Goal: Information Seeking & Learning: Learn about a topic

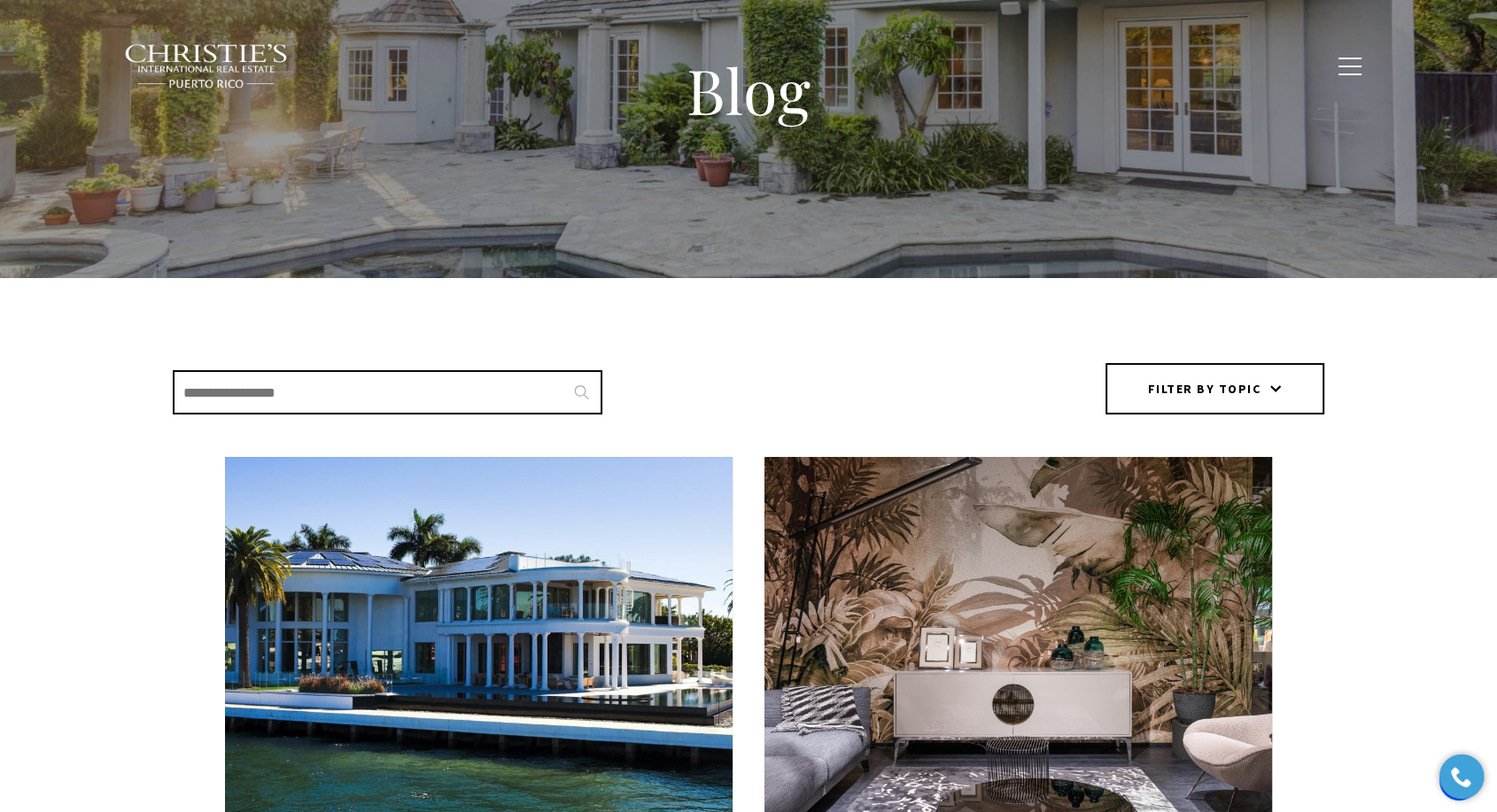
scroll to position [393, 0]
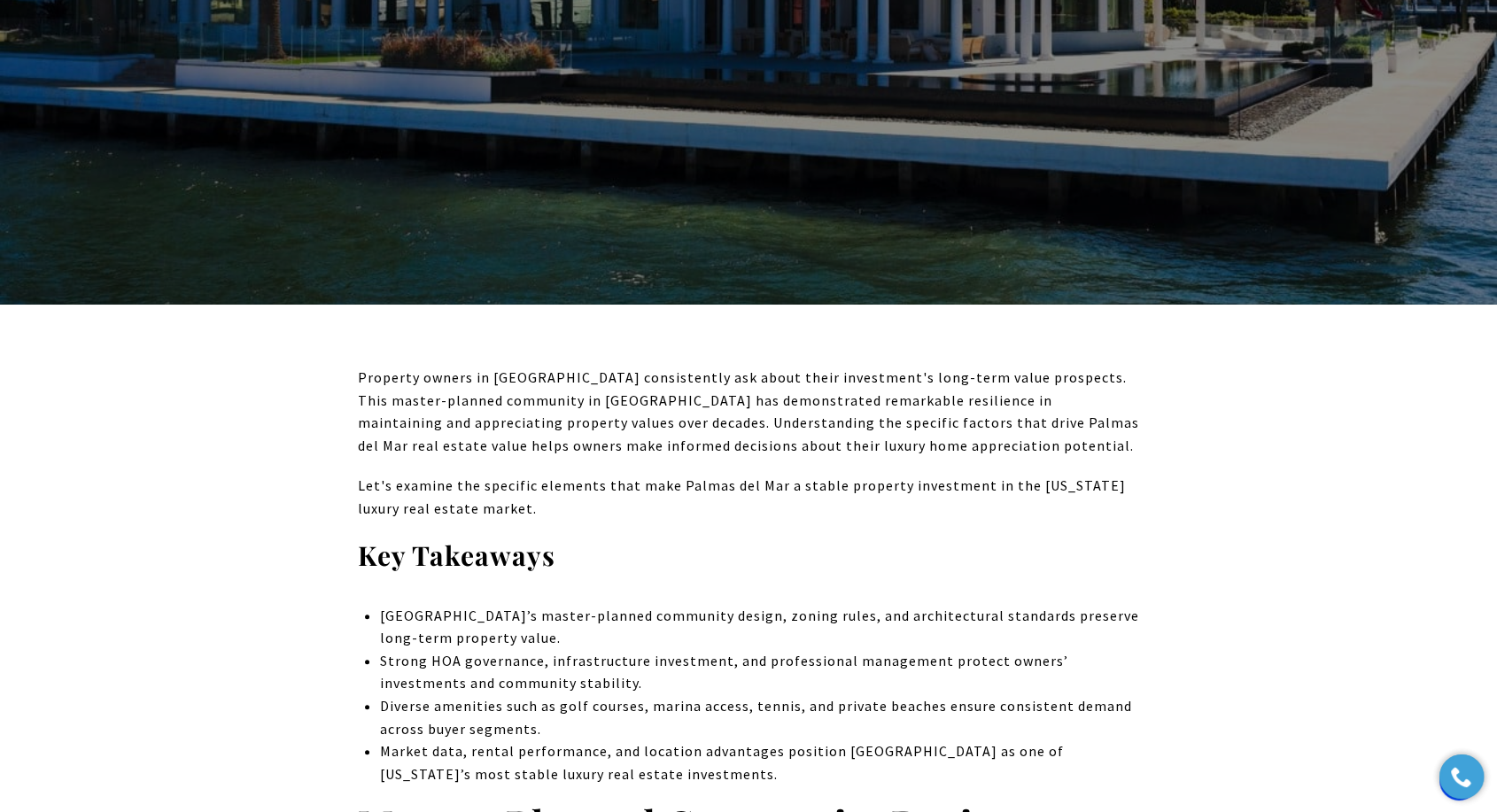
scroll to position [492, 0]
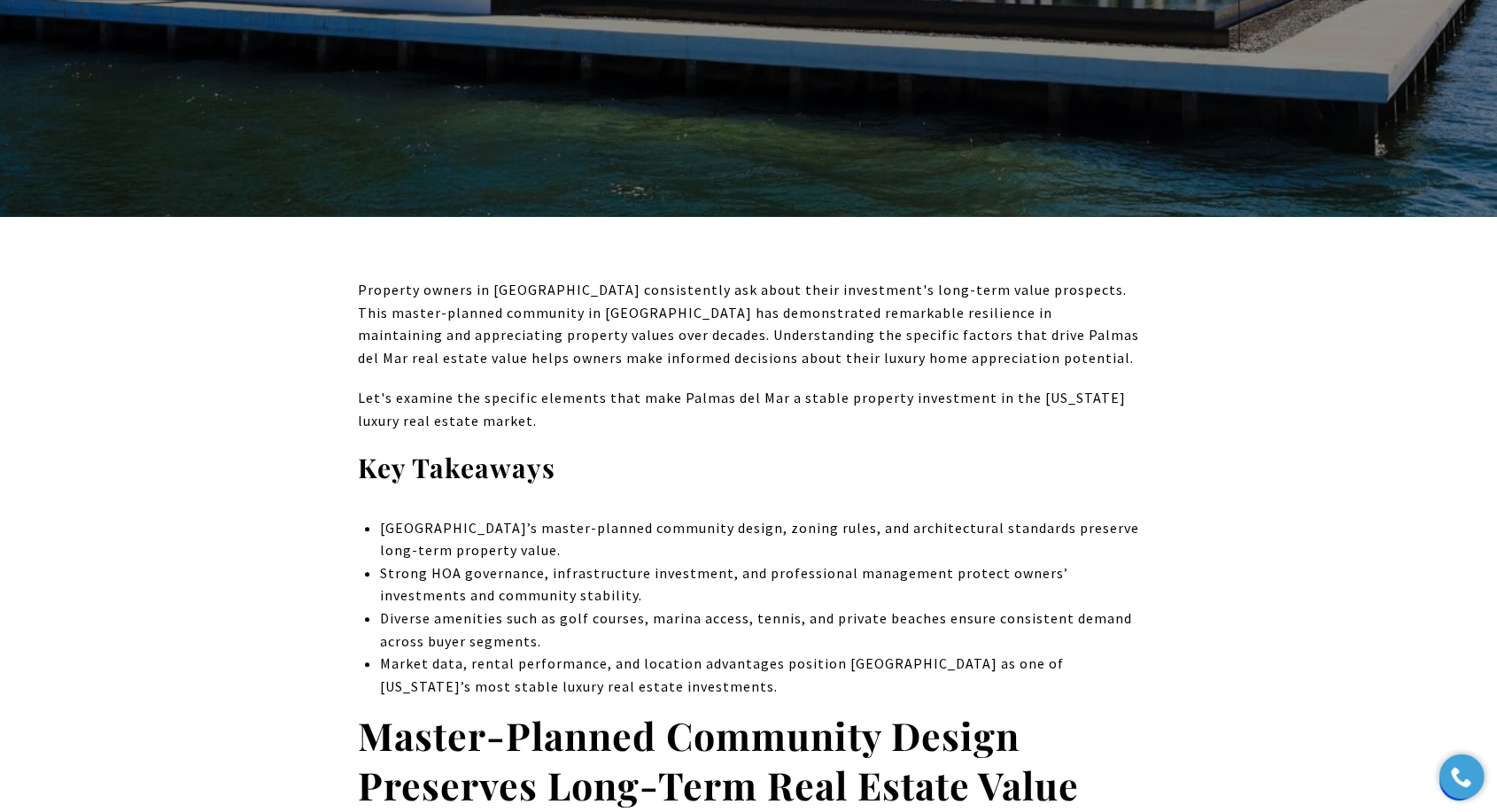
click at [708, 309] on p "Property owners in Palmas del Mar consistently ask about their investment's lon…" at bounding box center [748, 324] width 782 height 90
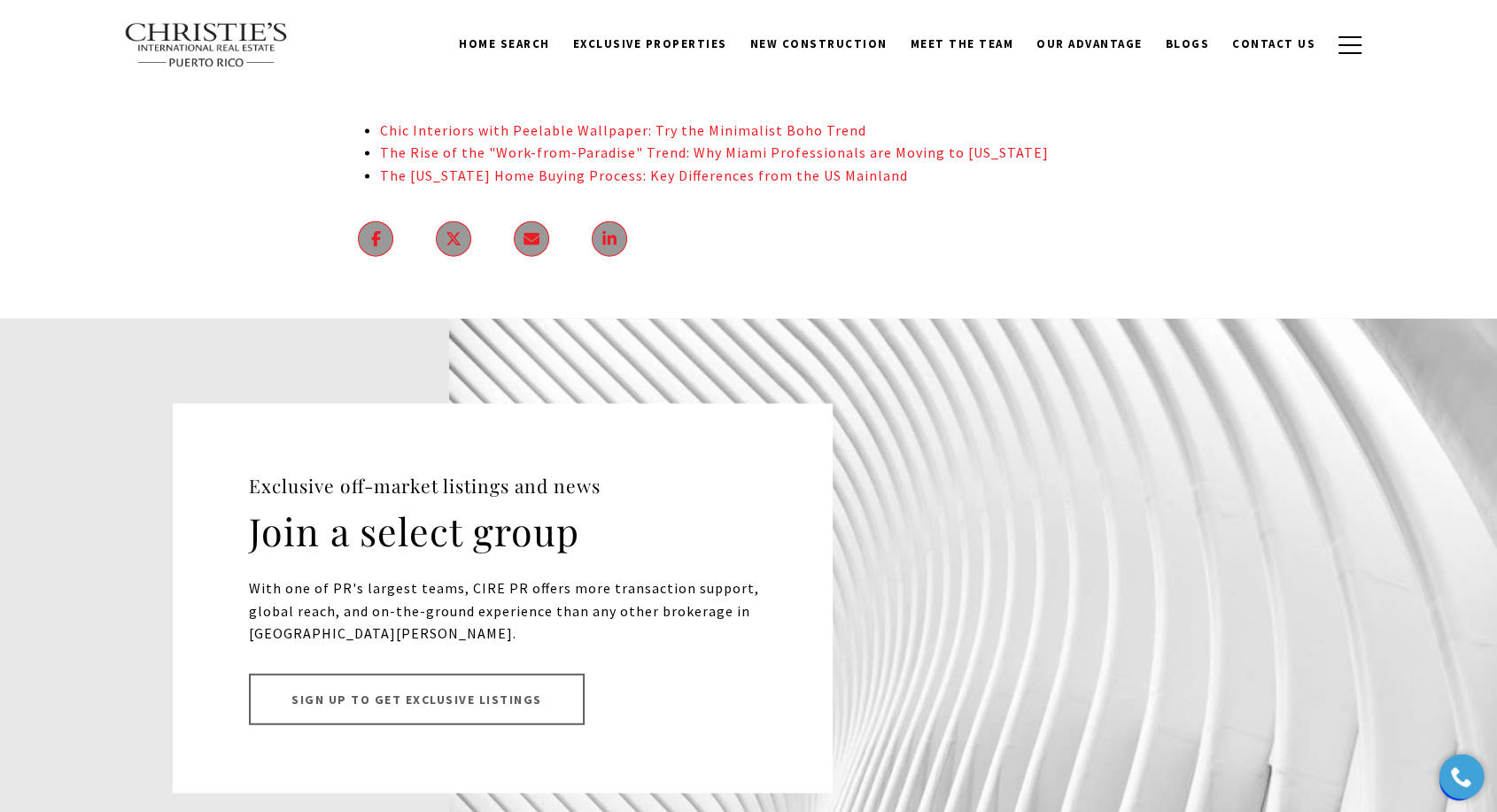
scroll to position [10500, 0]
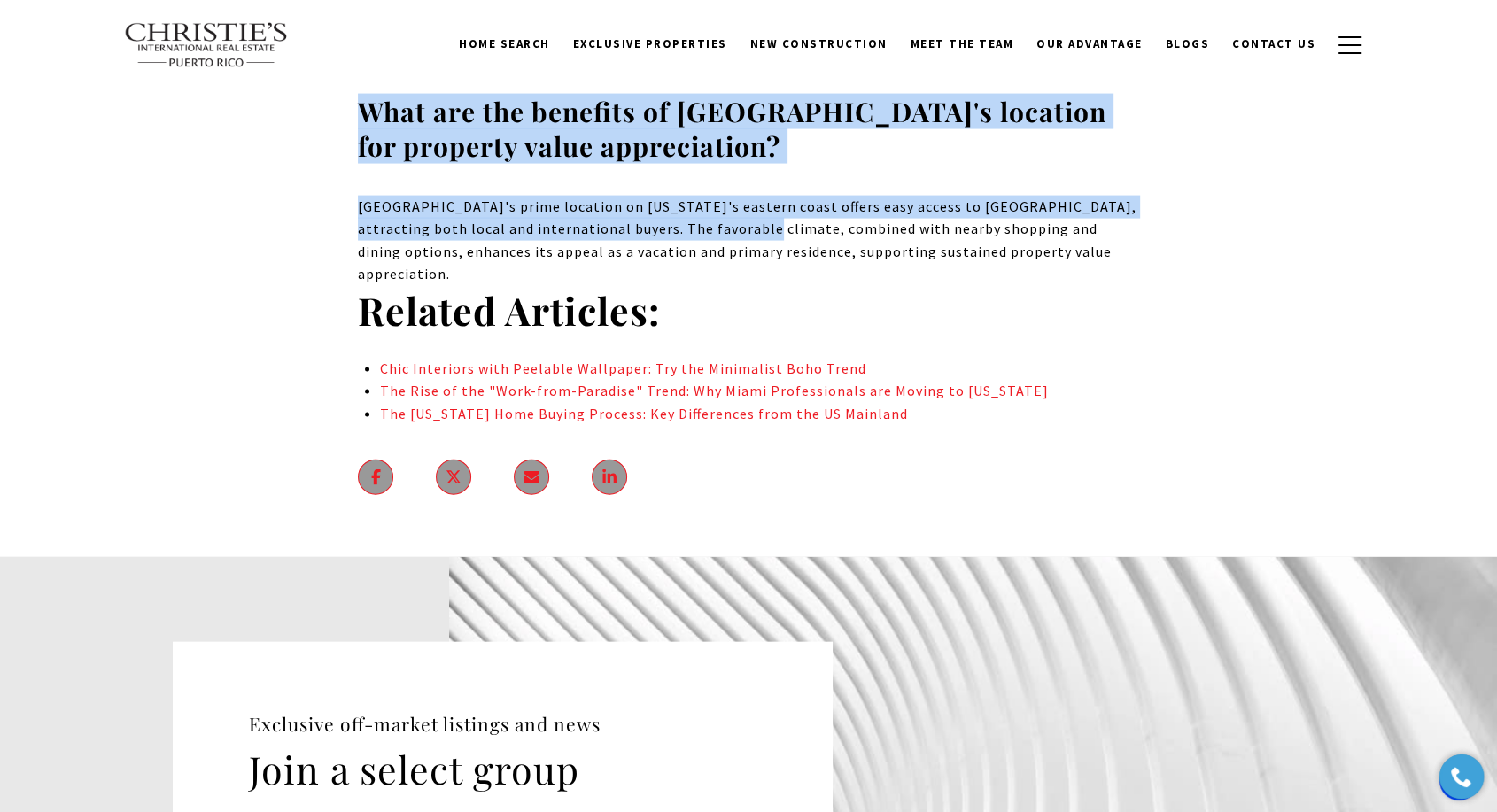
drag, startPoint x: 410, startPoint y: 123, endPoint x: 786, endPoint y: 234, distance: 392.0
copy body "Valor de mi Propiedad: How Palmas del Mar Real Estate Holds Its Value Property …"
